Goal: Entertainment & Leisure: Consume media (video, audio)

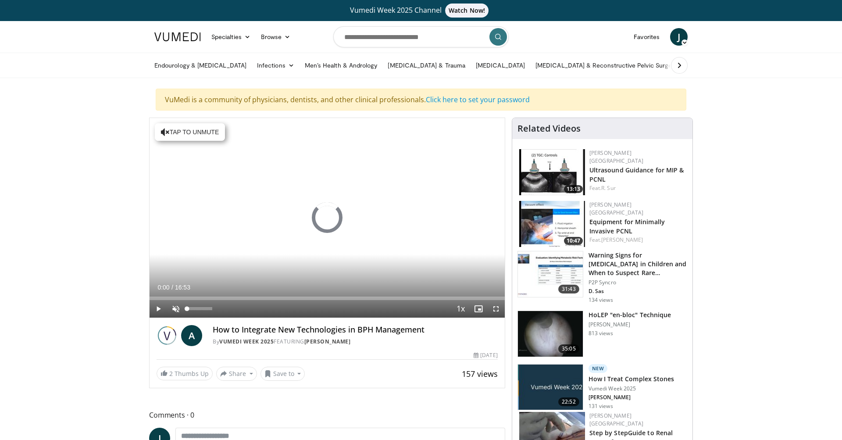
drag, startPoint x: 174, startPoint y: 309, endPoint x: 178, endPoint y: 313, distance: 5.0
click at [174, 309] on span "Video Player" at bounding box center [176, 309] width 18 height 18
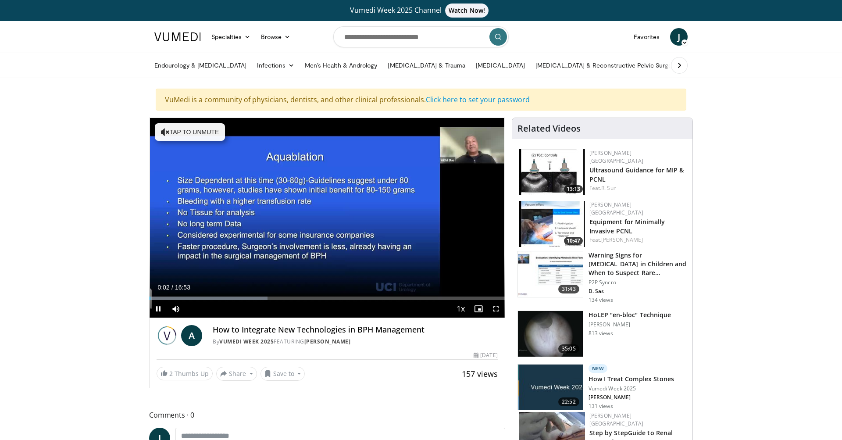
click at [496, 310] on span "Video Player" at bounding box center [496, 309] width 18 height 18
click at [496, 311] on span "Video Player" at bounding box center [496, 309] width 18 height 18
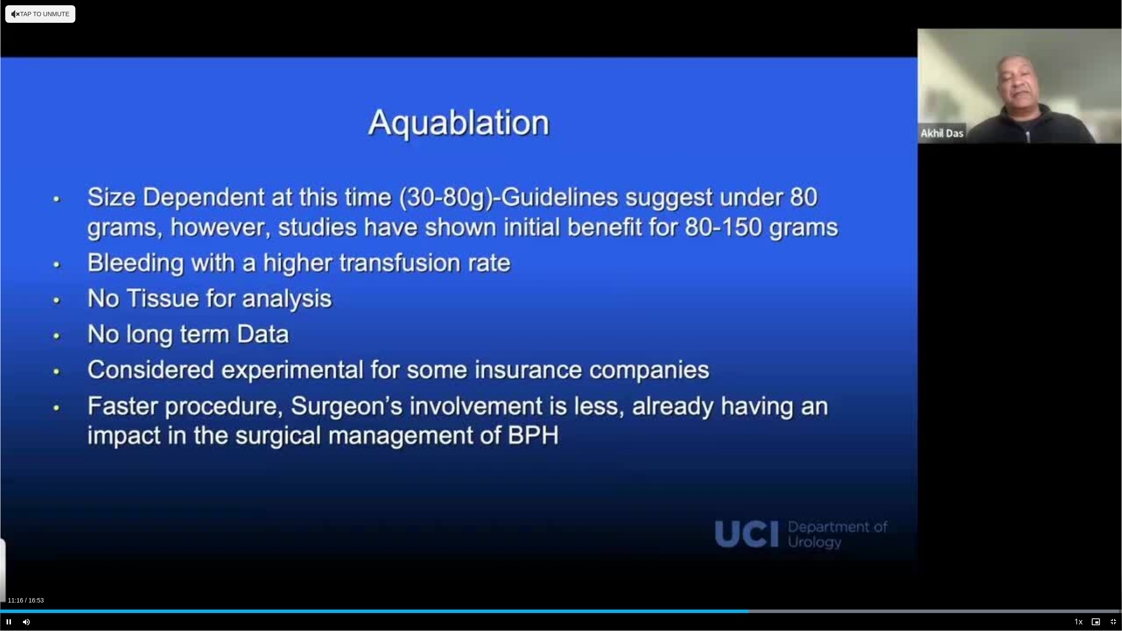
click at [8, 439] on span "Video Player" at bounding box center [9, 622] width 18 height 18
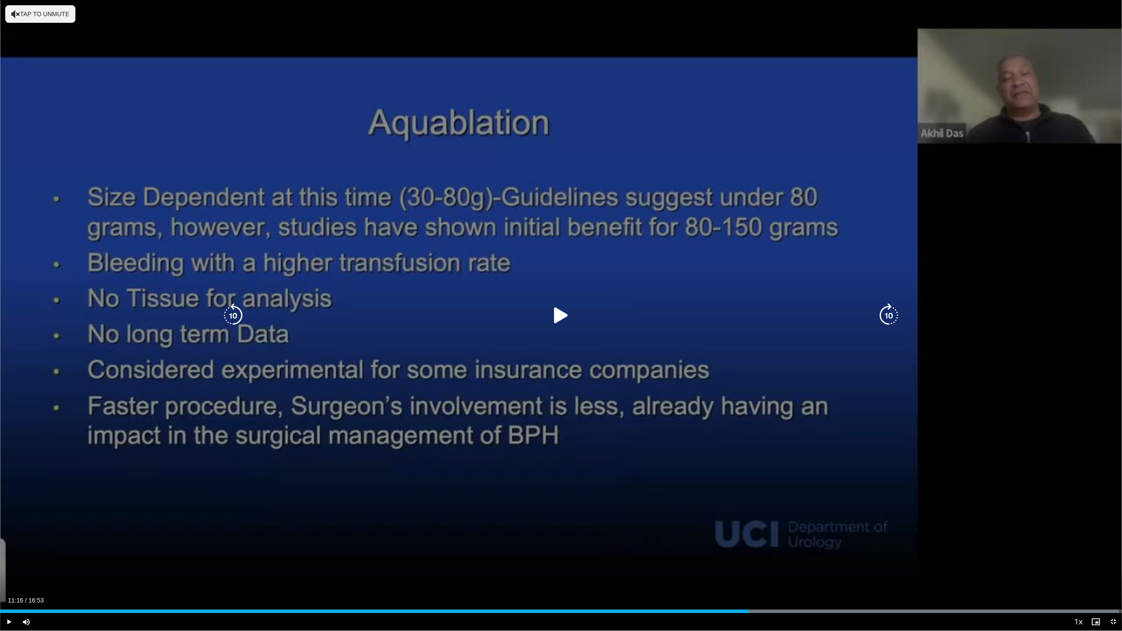
click at [11, 439] on span "Video Player" at bounding box center [9, 622] width 18 height 18
click at [841, 439] on div "10 seconds Tap to unmute" at bounding box center [561, 315] width 1122 height 631
click at [841, 314] on icon "Video Player" at bounding box center [889, 315] width 25 height 25
click at [559, 320] on icon "Video Player" at bounding box center [561, 315] width 25 height 25
click at [841, 318] on icon "Video Player" at bounding box center [889, 315] width 25 height 25
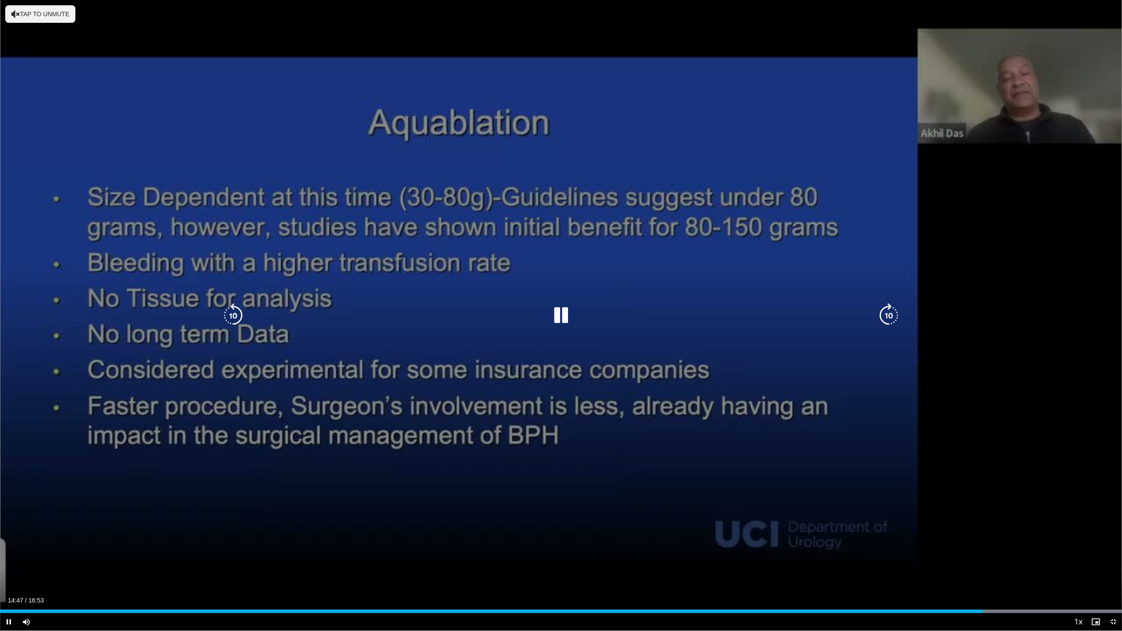
click at [841, 318] on icon "Video Player" at bounding box center [889, 315] width 25 height 25
click at [841, 316] on icon "Video Player" at bounding box center [889, 315] width 25 height 25
click at [841, 315] on icon "Video Player" at bounding box center [889, 315] width 25 height 25
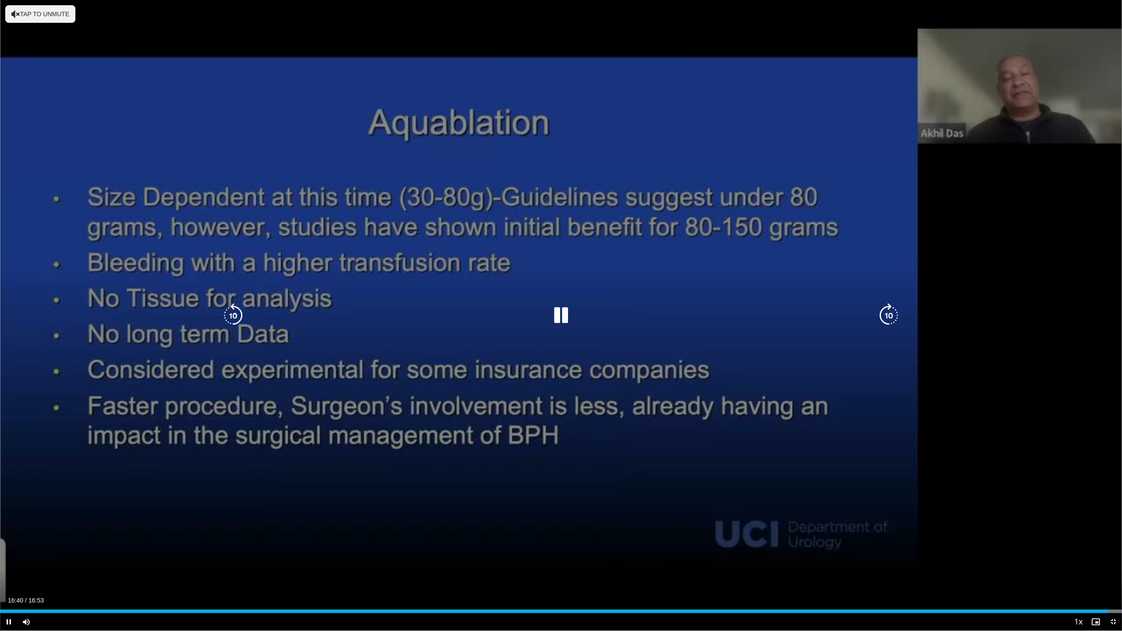
click at [841, 316] on icon "Video Player" at bounding box center [889, 315] width 25 height 25
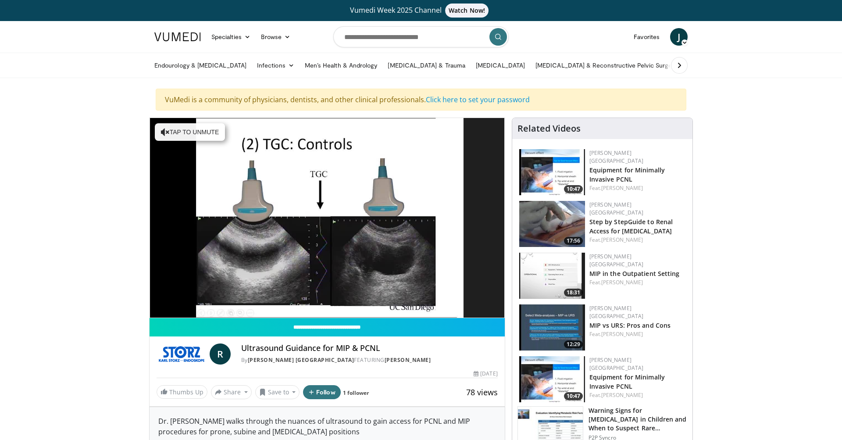
scroll to position [0, 0]
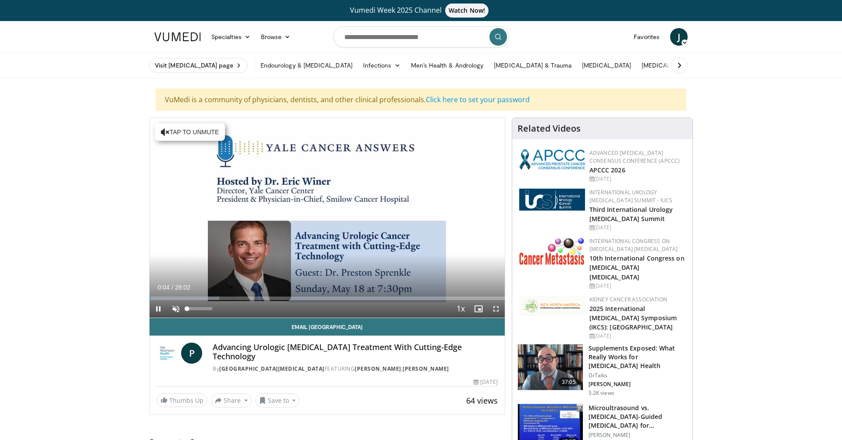
click at [177, 310] on span "Video Player" at bounding box center [176, 309] width 18 height 18
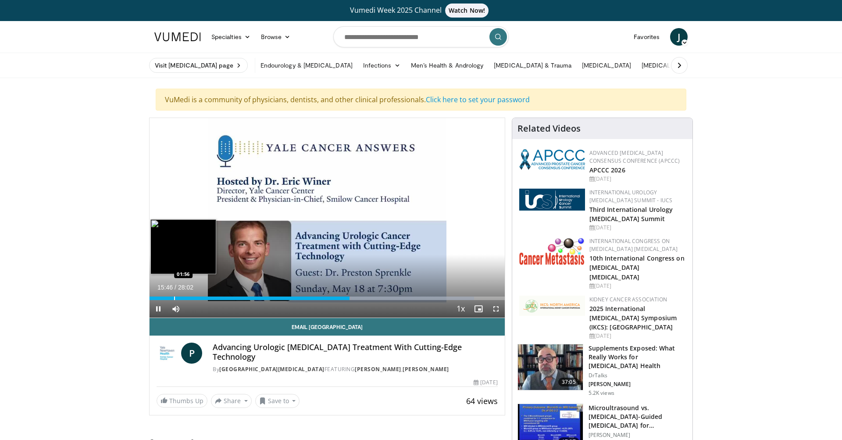
click at [174, 296] on div "Progress Bar" at bounding box center [174, 298] width 1 height 4
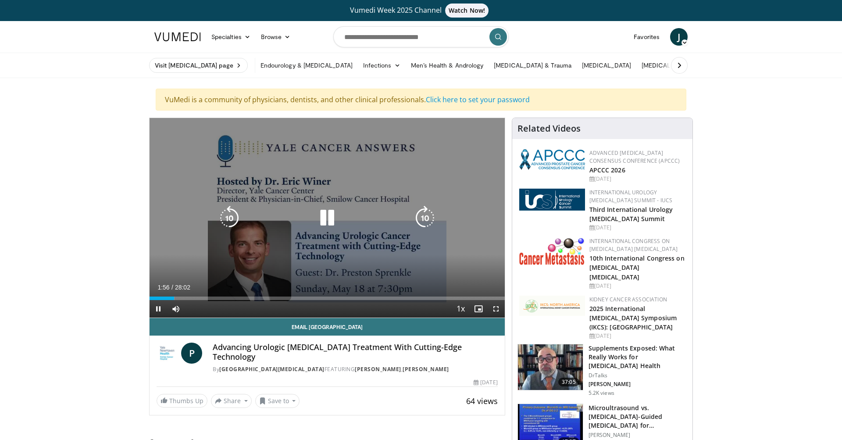
click at [324, 221] on icon "Video Player" at bounding box center [327, 218] width 25 height 25
click at [324, 217] on icon "Video Player" at bounding box center [327, 218] width 25 height 25
drag, startPoint x: 183, startPoint y: 300, endPoint x: 212, endPoint y: 299, distance: 29.4
click at [212, 300] on div "Current Time 2:49 / Duration 28:02 Pause Skip Backward Skip Forward Mute 86% Lo…" at bounding box center [326, 309] width 355 height 18
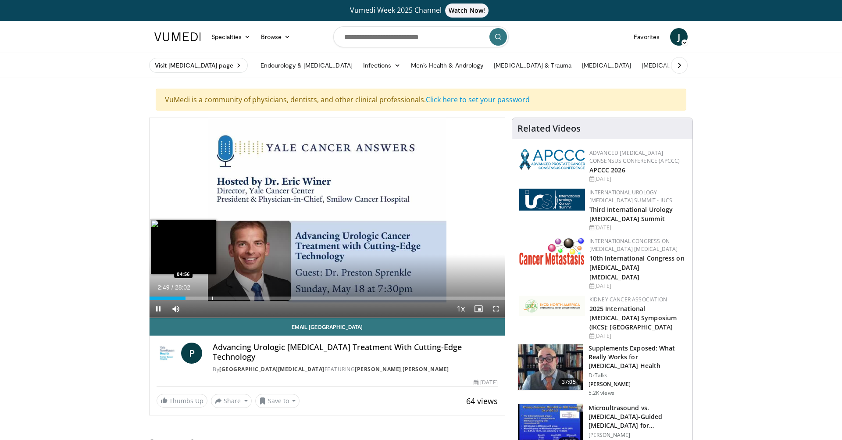
click at [212, 299] on div "Progress Bar" at bounding box center [212, 298] width 1 height 4
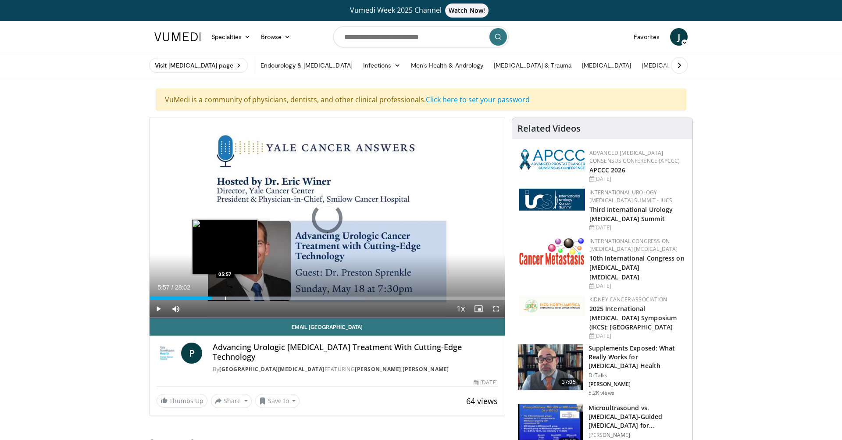
click at [225, 296] on div "Progress Bar" at bounding box center [225, 298] width 1 height 4
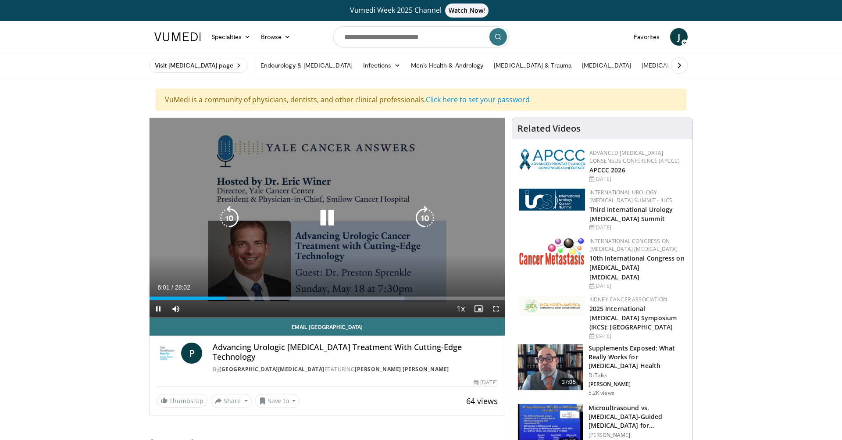
click at [308, 297] on video-js "**********" at bounding box center [326, 218] width 355 height 200
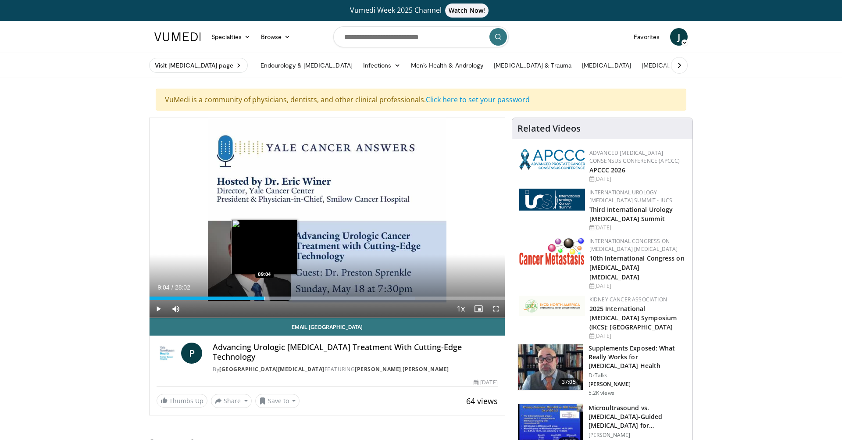
drag, startPoint x: 226, startPoint y: 295, endPoint x: 264, endPoint y: 297, distance: 38.6
click at [264, 297] on div "Loaded : 74.75% 09:04 09:04" at bounding box center [326, 295] width 355 height 8
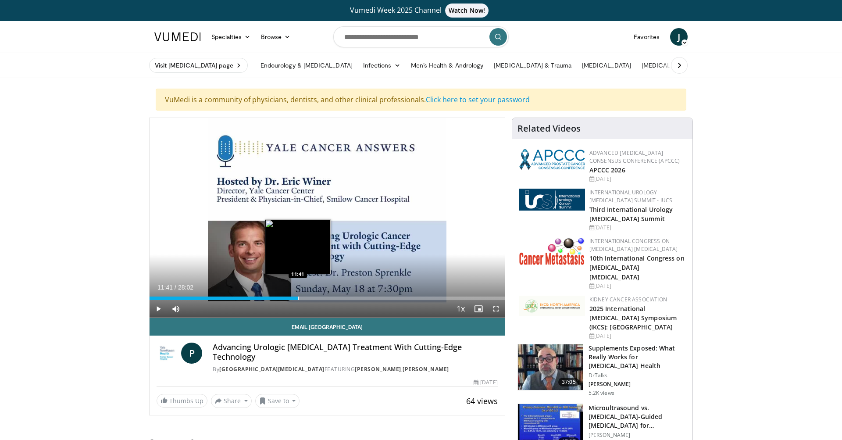
drag, startPoint x: 266, startPoint y: 298, endPoint x: 297, endPoint y: 299, distance: 31.6
click at [298, 299] on div "Progress Bar" at bounding box center [298, 298] width 1 height 4
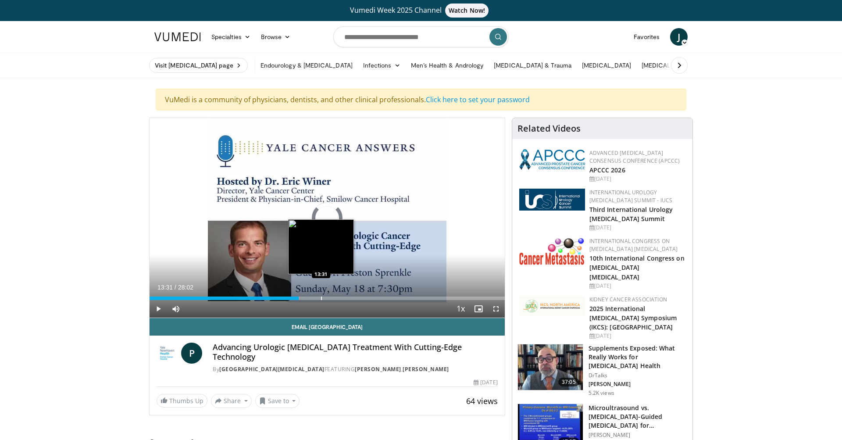
click at [321, 299] on div "Progress Bar" at bounding box center [321, 298] width 1 height 4
click at [331, 299] on div "Progress Bar" at bounding box center [331, 298] width 1 height 4
